Goal: Contribute content: Contribute content

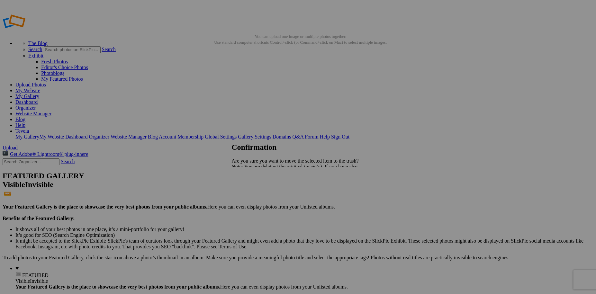
click at [253, 189] on span "Yes" at bounding box center [249, 189] width 7 height 5
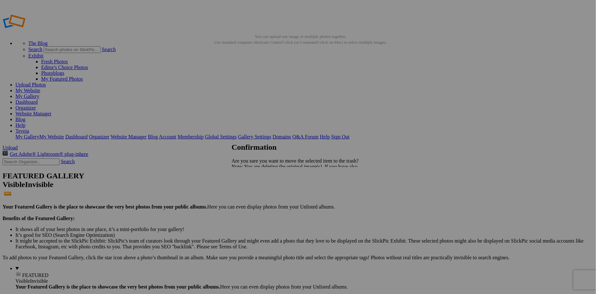
click at [253, 190] on span "Yes" at bounding box center [249, 189] width 7 height 5
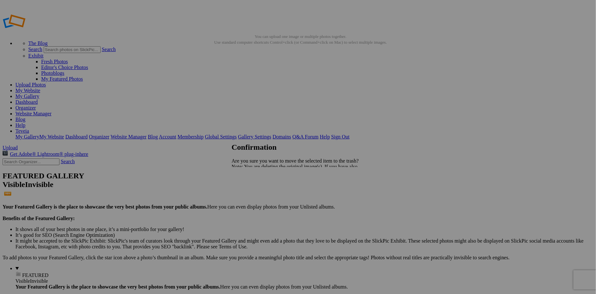
click at [253, 189] on span "Yes" at bounding box center [249, 189] width 7 height 5
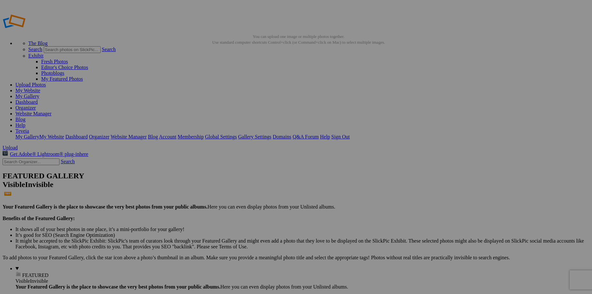
click at [38, 99] on link "Dashboard" at bounding box center [26, 101] width 22 height 5
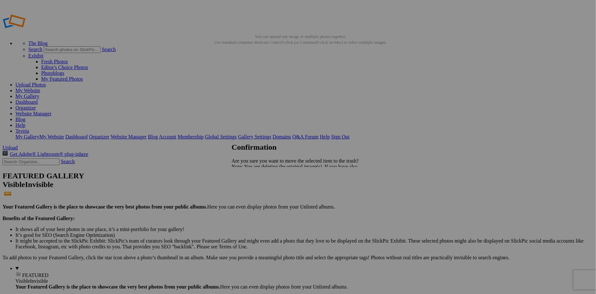
click at [253, 189] on span "Yes" at bounding box center [249, 189] width 7 height 5
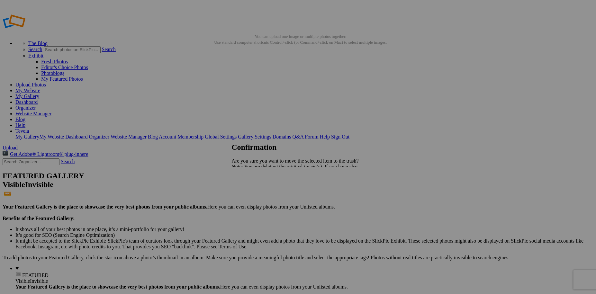
click at [253, 190] on span "Yes" at bounding box center [249, 189] width 7 height 5
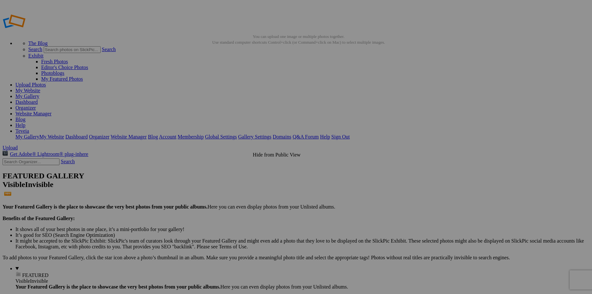
drag, startPoint x: 175, startPoint y: 108, endPoint x: 237, endPoint y: 162, distance: 83.0
drag, startPoint x: 183, startPoint y: 180, endPoint x: 97, endPoint y: 165, distance: 87.1
drag, startPoint x: 188, startPoint y: 179, endPoint x: 219, endPoint y: 171, distance: 32.5
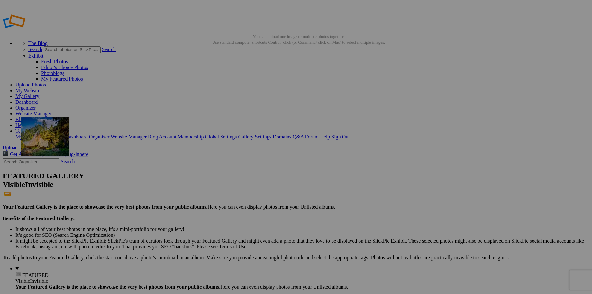
drag, startPoint x: 403, startPoint y: 99, endPoint x: 114, endPoint y: 164, distance: 296.7
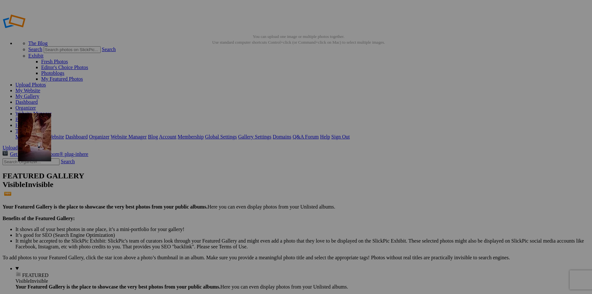
drag, startPoint x: 182, startPoint y: 178, endPoint x: 111, endPoint y: 160, distance: 73.3
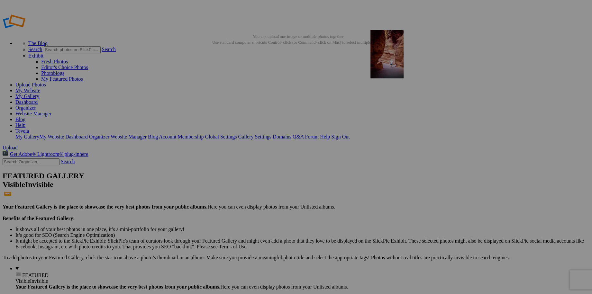
drag, startPoint x: 133, startPoint y: 175, endPoint x: 463, endPoint y: 77, distance: 344.9
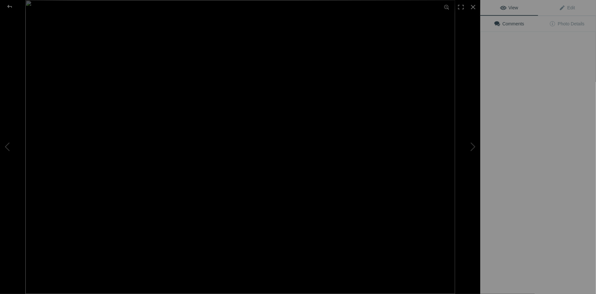
click at [131, 186] on img at bounding box center [240, 147] width 430 height 294
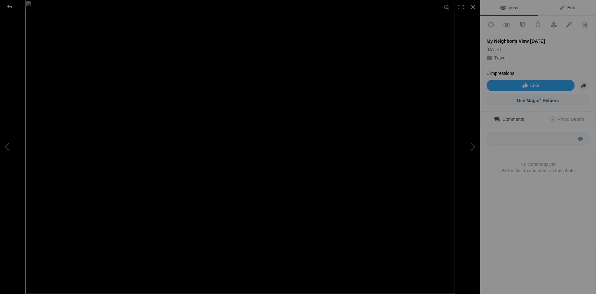
click at [566, 11] on link "Edit" at bounding box center [567, 7] width 58 height 15
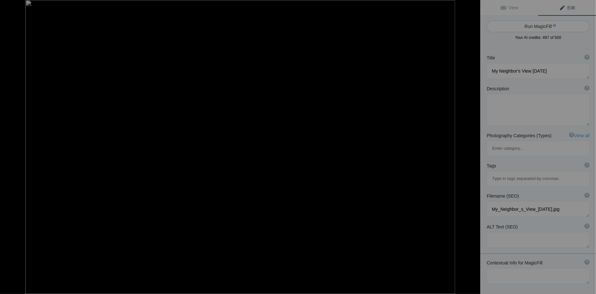
click at [550, 25] on button "Run MagicFill AI" at bounding box center [538, 27] width 103 height 12
type textarea "Stunning Night View of [GEOGRAPHIC_DATA] from [GEOGRAPHIC_DATA]"
type textarea "Experience the breathtaking beauty of [GEOGRAPHIC_DATA]'s skyline illuminated a…"
type textarea "san-francisco-night-view-[GEOGRAPHIC_DATA]-county.jpg"
type textarea "Night view of [GEOGRAPHIC_DATA] skyline from [GEOGRAPHIC_DATA], featuring the […"
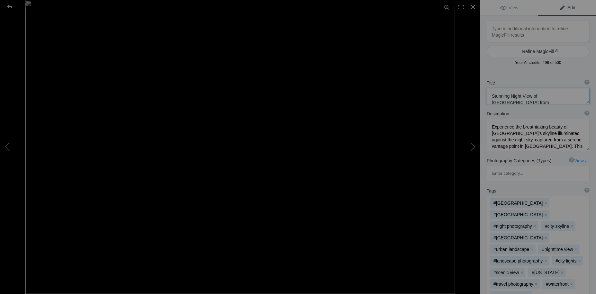
scroll to position [6, 0]
drag, startPoint x: 493, startPoint y: 96, endPoint x: 519, endPoint y: 102, distance: 27.2
click at [519, 102] on textarea at bounding box center [538, 96] width 103 height 16
paste textarea "9. San Francisco Skyline at [GEOGRAPHIC_DATA]"
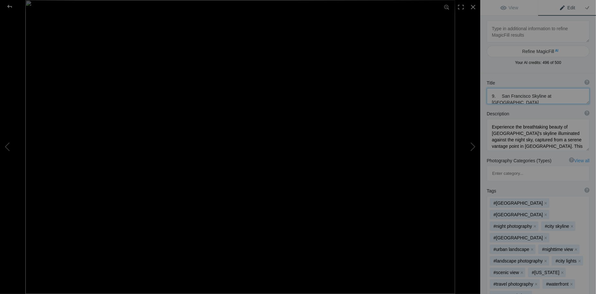
click at [499, 96] on textarea at bounding box center [538, 96] width 103 height 16
type textarea "San Francisco Skyline at [GEOGRAPHIC_DATA]"
click at [557, 141] on textarea at bounding box center [538, 135] width 103 height 32
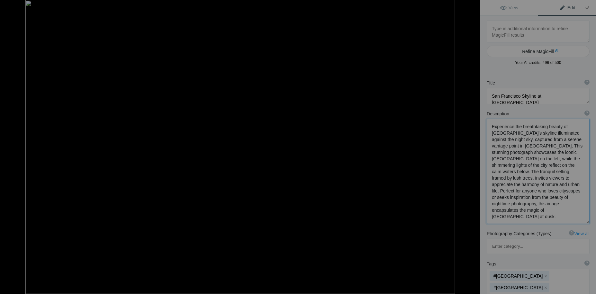
scroll to position [0, 0]
drag, startPoint x: 520, startPoint y: 185, endPoint x: 558, endPoint y: 198, distance: 40.2
click at [558, 198] on textarea at bounding box center [538, 171] width 103 height 104
type textarea "Experience the breathtaking beauty of [GEOGRAPHIC_DATA]'s skyline illuminated a…"
click at [514, 8] on span "View" at bounding box center [509, 7] width 18 height 5
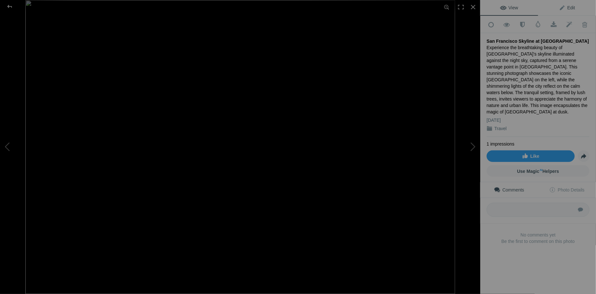
click at [572, 8] on link "Edit" at bounding box center [567, 7] width 58 height 15
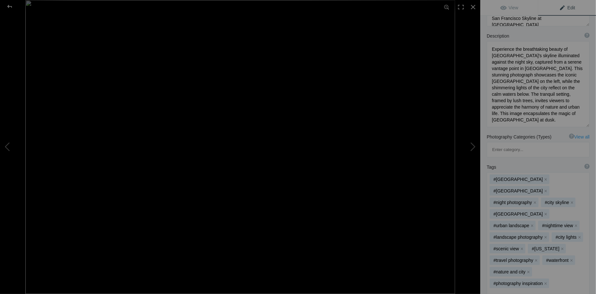
scroll to position [87, 0]
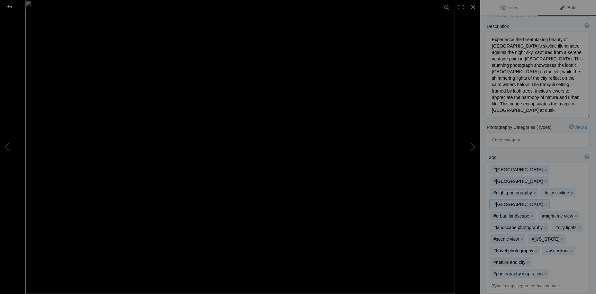
click at [520, 200] on mat-chip "#[GEOGRAPHIC_DATA] x" at bounding box center [520, 205] width 60 height 10
click at [544, 202] on button "x" at bounding box center [546, 204] width 5 height 5
click at [501, 269] on input at bounding box center [538, 275] width 96 height 12
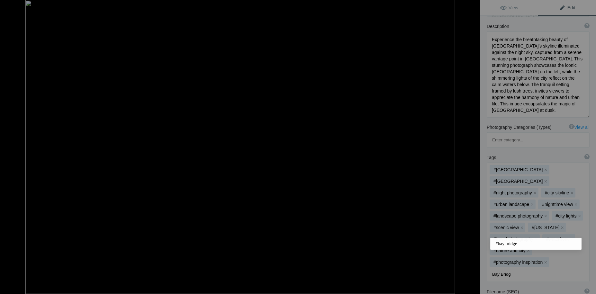
type input "[GEOGRAPHIC_DATA]"
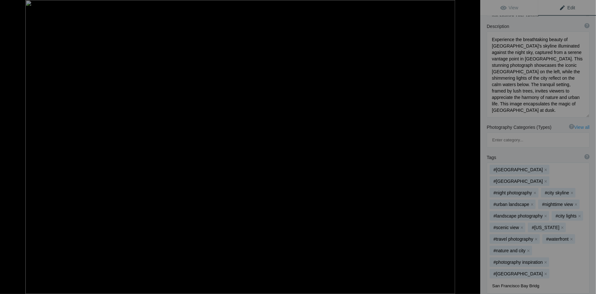
type input "[GEOGRAPHIC_DATA]"
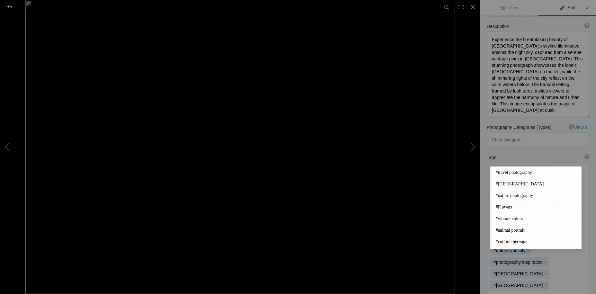
click at [585, 163] on div "#[GEOGRAPHIC_DATA] x #[GEOGRAPHIC_DATA] x #night photography x #city skyline x …" at bounding box center [538, 234] width 103 height 143
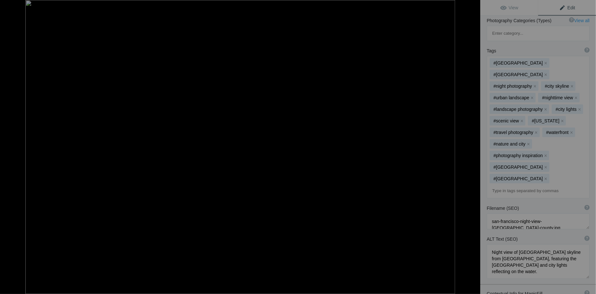
scroll to position [205, 0]
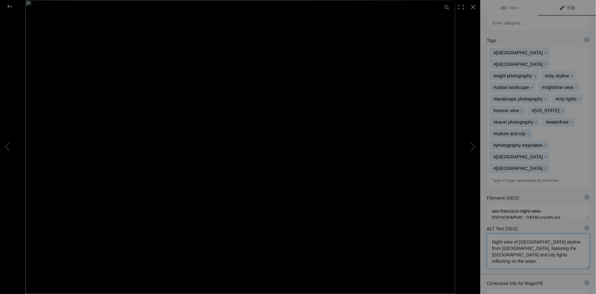
click at [545, 234] on textarea at bounding box center [538, 251] width 103 height 35
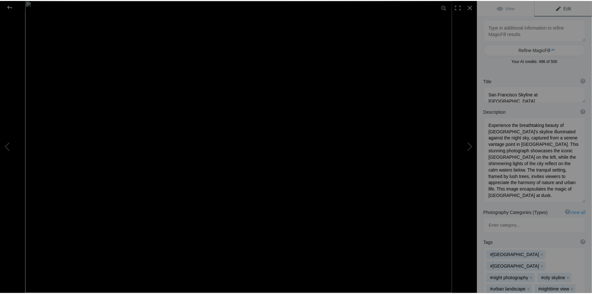
scroll to position [0, 0]
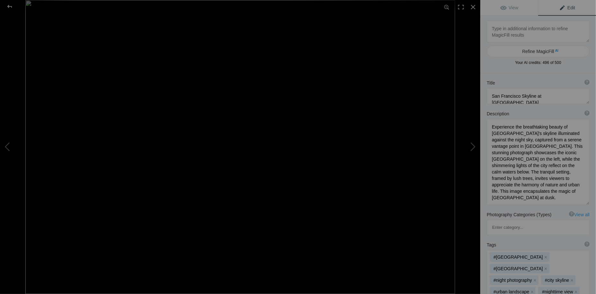
type textarea "Night view of [GEOGRAPHIC_DATA] skyline from [GEOGRAPHIC_DATA], featuring the […"
click at [544, 147] on textarea at bounding box center [538, 162] width 103 height 86
drag, startPoint x: 538, startPoint y: 184, endPoint x: 538, endPoint y: 197, distance: 12.5
click at [538, 197] on textarea at bounding box center [538, 162] width 103 height 86
type textarea "Experience the breathtaking beauty of [GEOGRAPHIC_DATA]'s skyline illuminated a…"
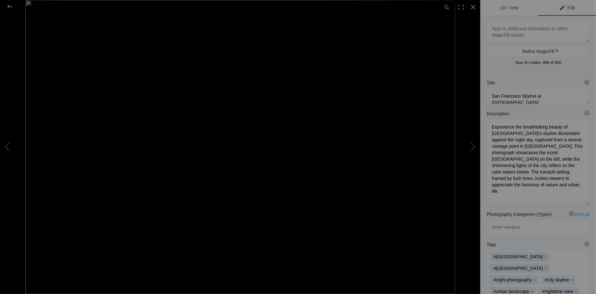
click at [514, 7] on span "View" at bounding box center [509, 7] width 18 height 5
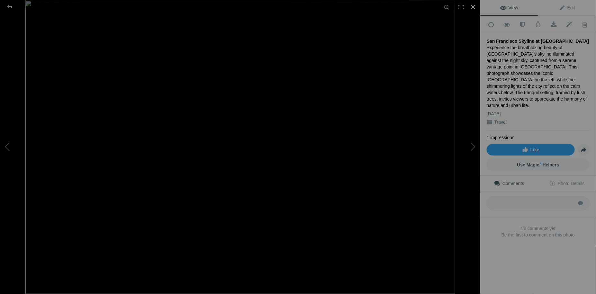
click at [475, 5] on div at bounding box center [473, 7] width 14 height 14
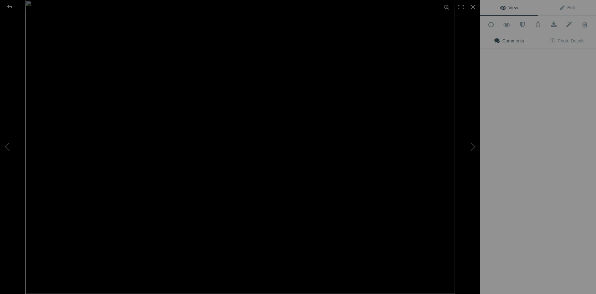
click at [132, 176] on img at bounding box center [240, 147] width 430 height 294
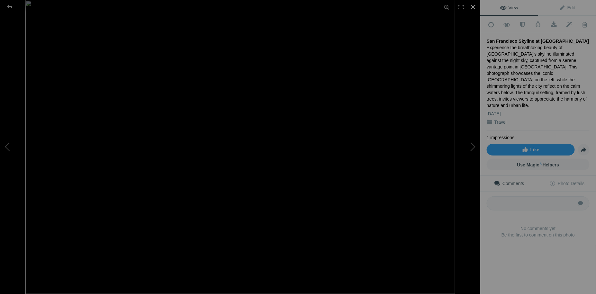
click at [473, 9] on div at bounding box center [473, 7] width 14 height 14
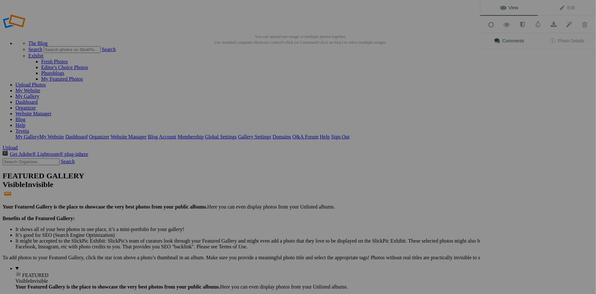
click at [135, 183] on img at bounding box center [122, 177] width 48 height 33
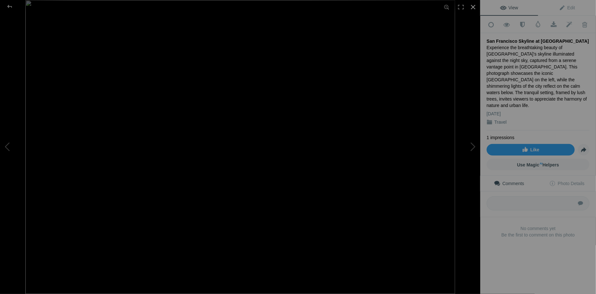
click at [473, 9] on div at bounding box center [473, 7] width 14 height 14
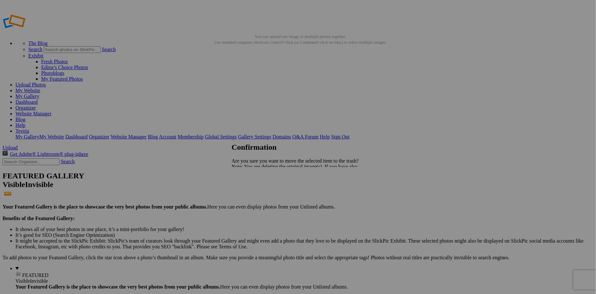
click at [253, 189] on span "Yes" at bounding box center [249, 189] width 7 height 5
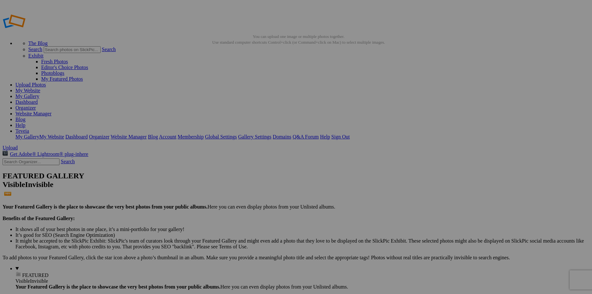
drag, startPoint x: 300, startPoint y: 181, endPoint x: 333, endPoint y: 144, distance: 48.5
click at [40, 88] on link "My Website" at bounding box center [27, 90] width 25 height 5
